Goal: Information Seeking & Learning: Understand process/instructions

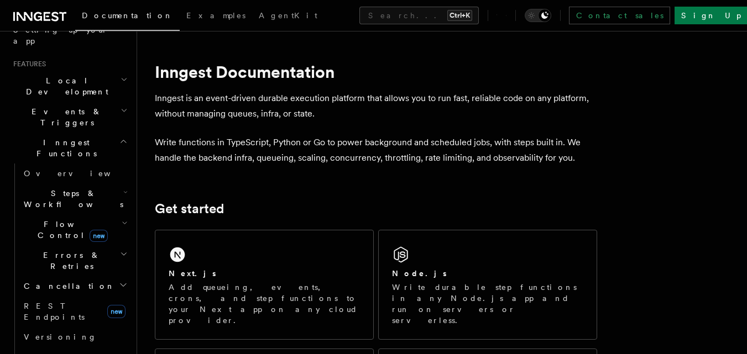
scroll to position [277, 0]
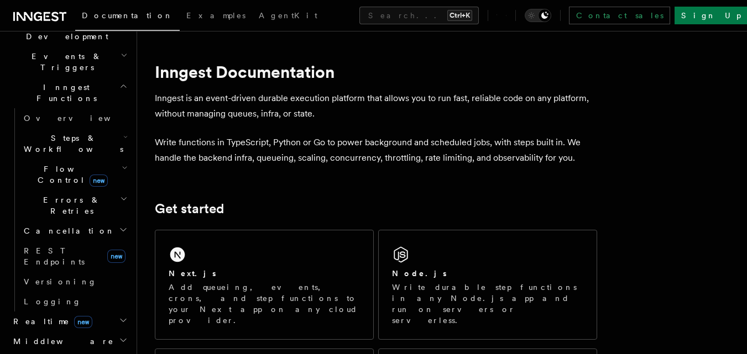
click at [30, 316] on span "Realtime new" at bounding box center [51, 321] width 84 height 11
click at [43, 337] on span "Overview" at bounding box center [81, 341] width 114 height 9
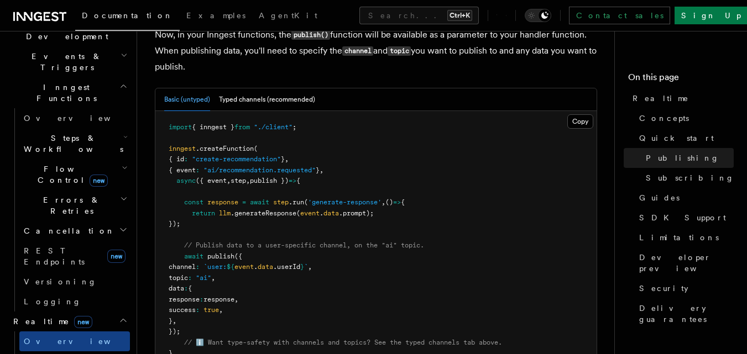
scroll to position [1106, 0]
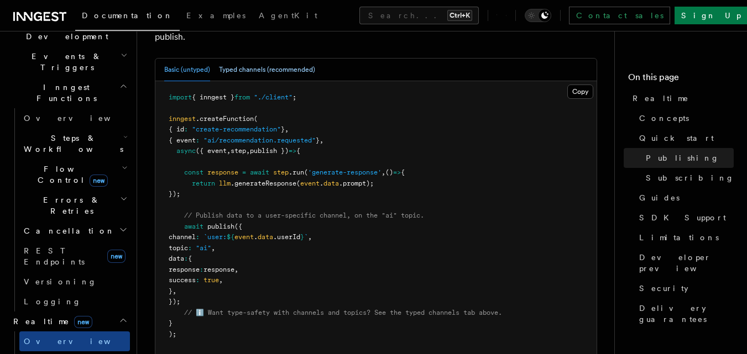
click at [266, 59] on button "Typed channels (recommended)" at bounding box center [267, 70] width 96 height 23
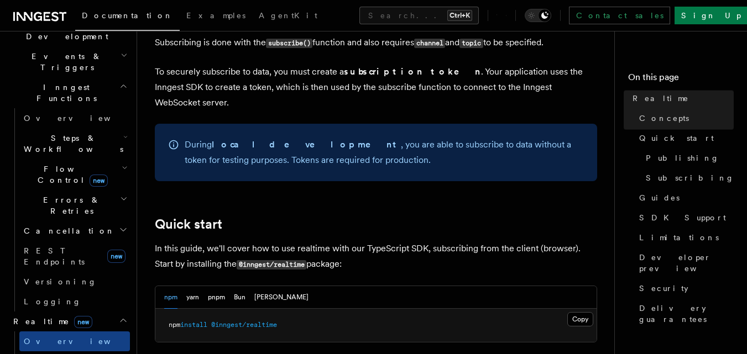
scroll to position [498, 0]
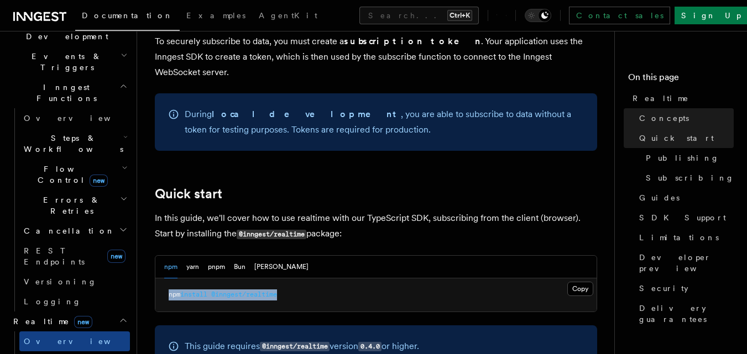
drag, startPoint x: 267, startPoint y: 278, endPoint x: 169, endPoint y: 279, distance: 97.9
click at [169, 291] on span "npm install @inngest/realtime" at bounding box center [223, 295] width 108 height 8
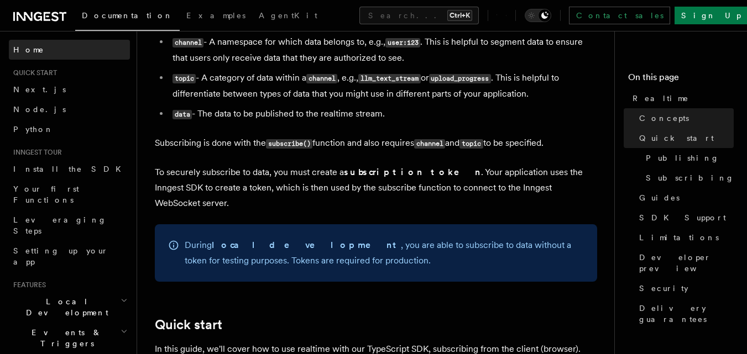
scroll to position [332, 0]
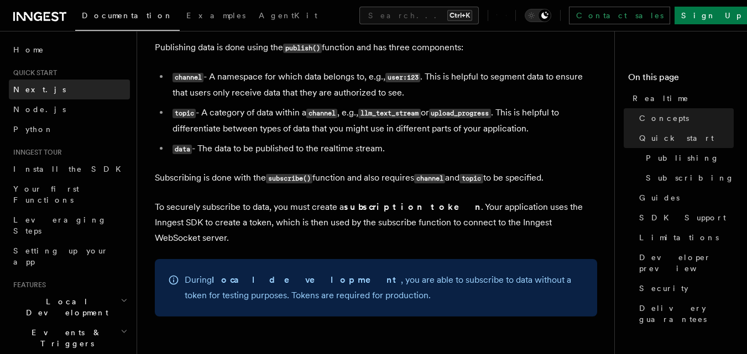
click at [34, 88] on span "Next.js" at bounding box center [39, 89] width 53 height 9
